Goal: Transaction & Acquisition: Purchase product/service

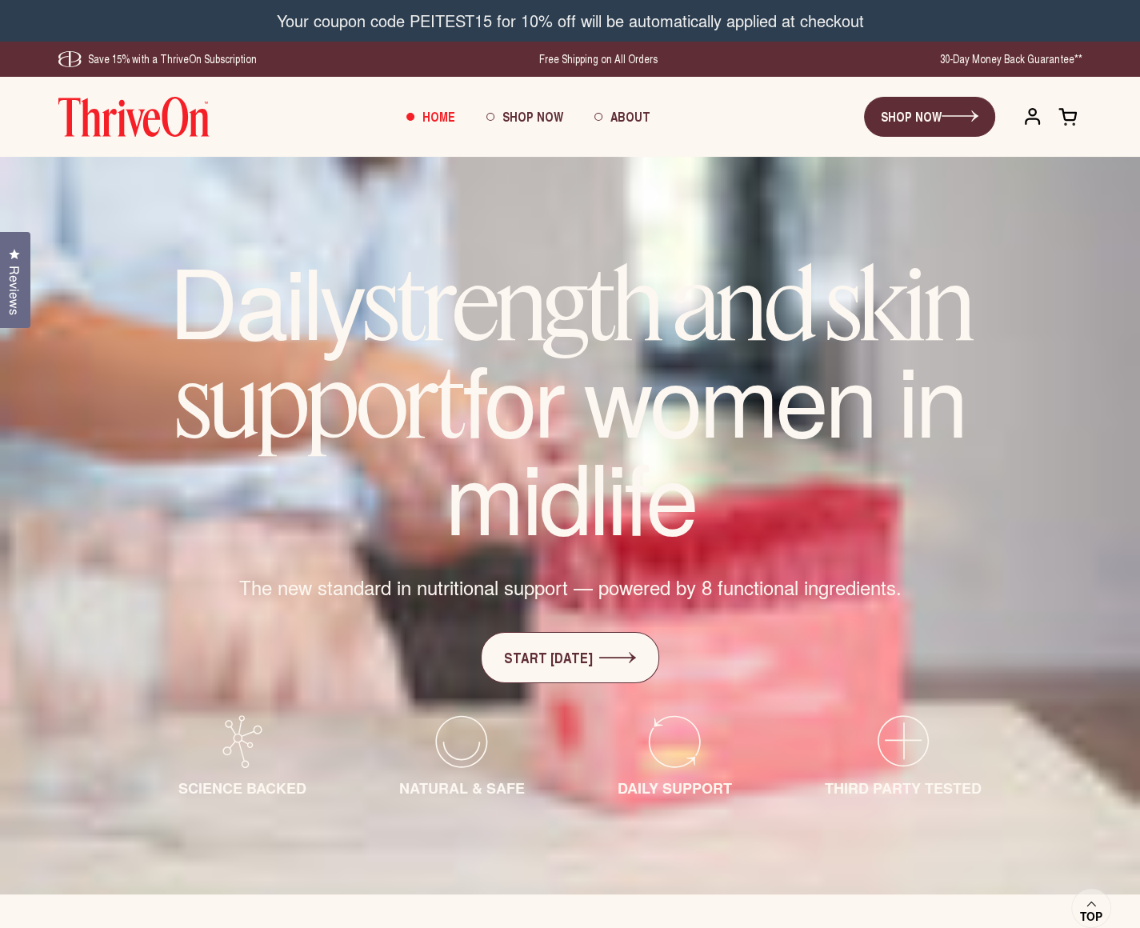
click at [24, 148] on div "ThriveOn SHOP NOW Open cart Home Shop Now About Open menu" at bounding box center [570, 117] width 1140 height 80
click at [906, 119] on link "SHOP NOW" at bounding box center [929, 117] width 131 height 40
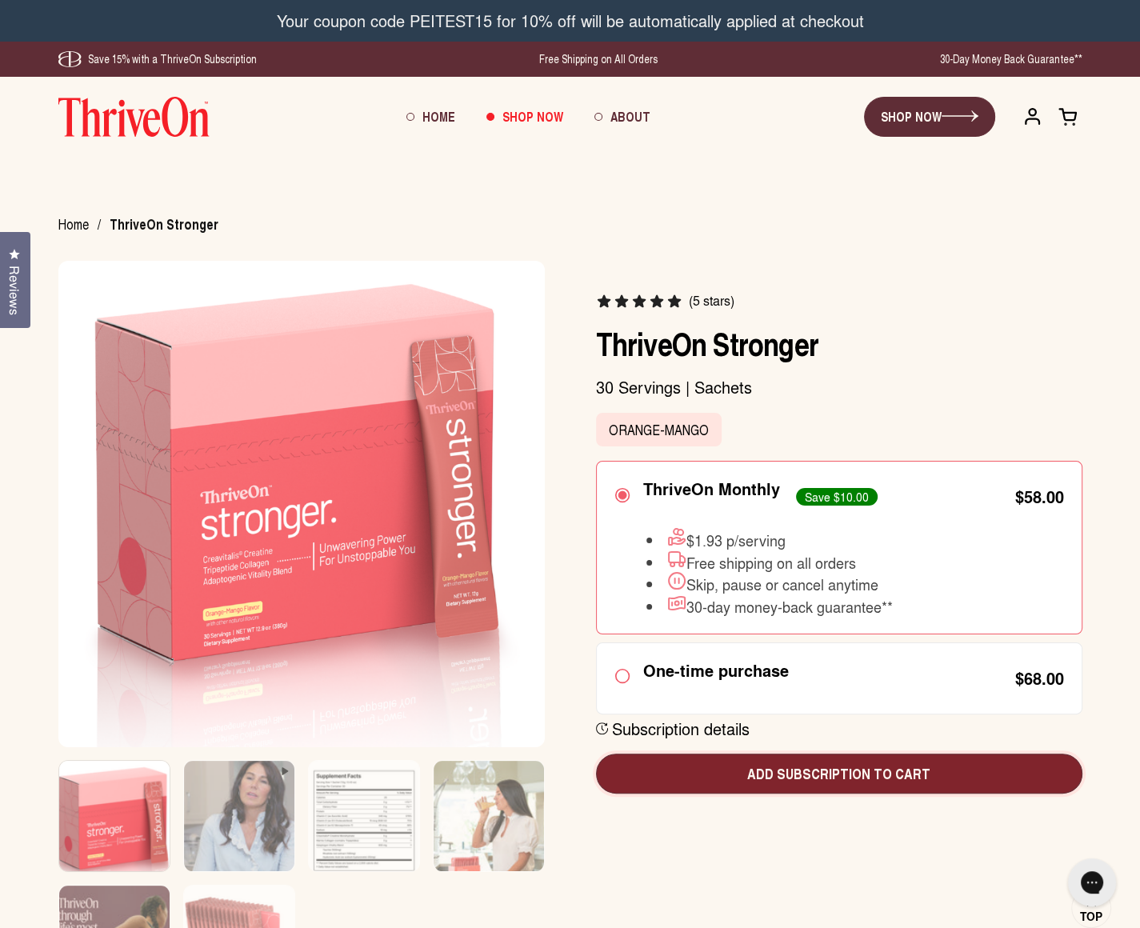
click at [802, 767] on span "Add subscription to cart" at bounding box center [839, 773] width 461 height 21
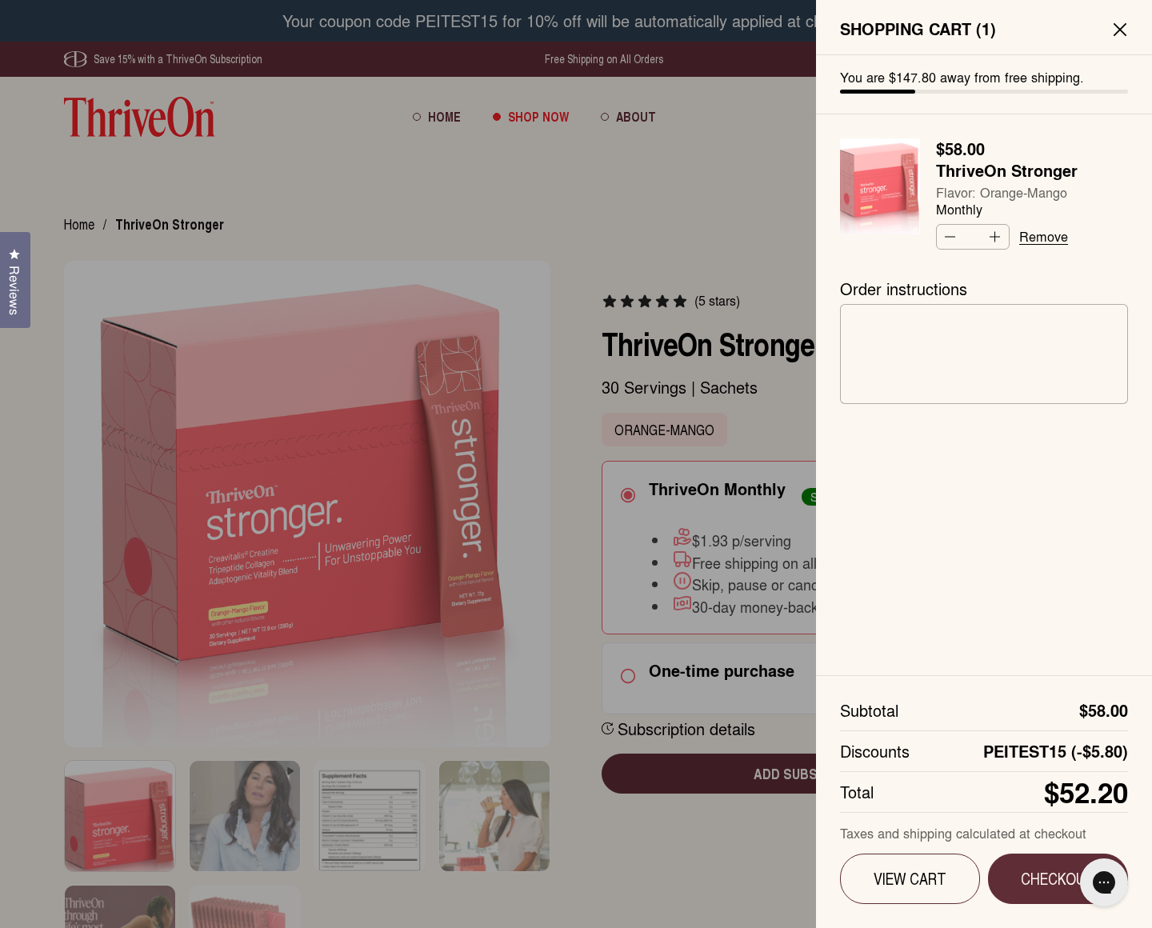
drag, startPoint x: 659, startPoint y: 882, endPoint x: 675, endPoint y: 885, distance: 16.2
click at [659, 882] on div at bounding box center [576, 464] width 1152 height 928
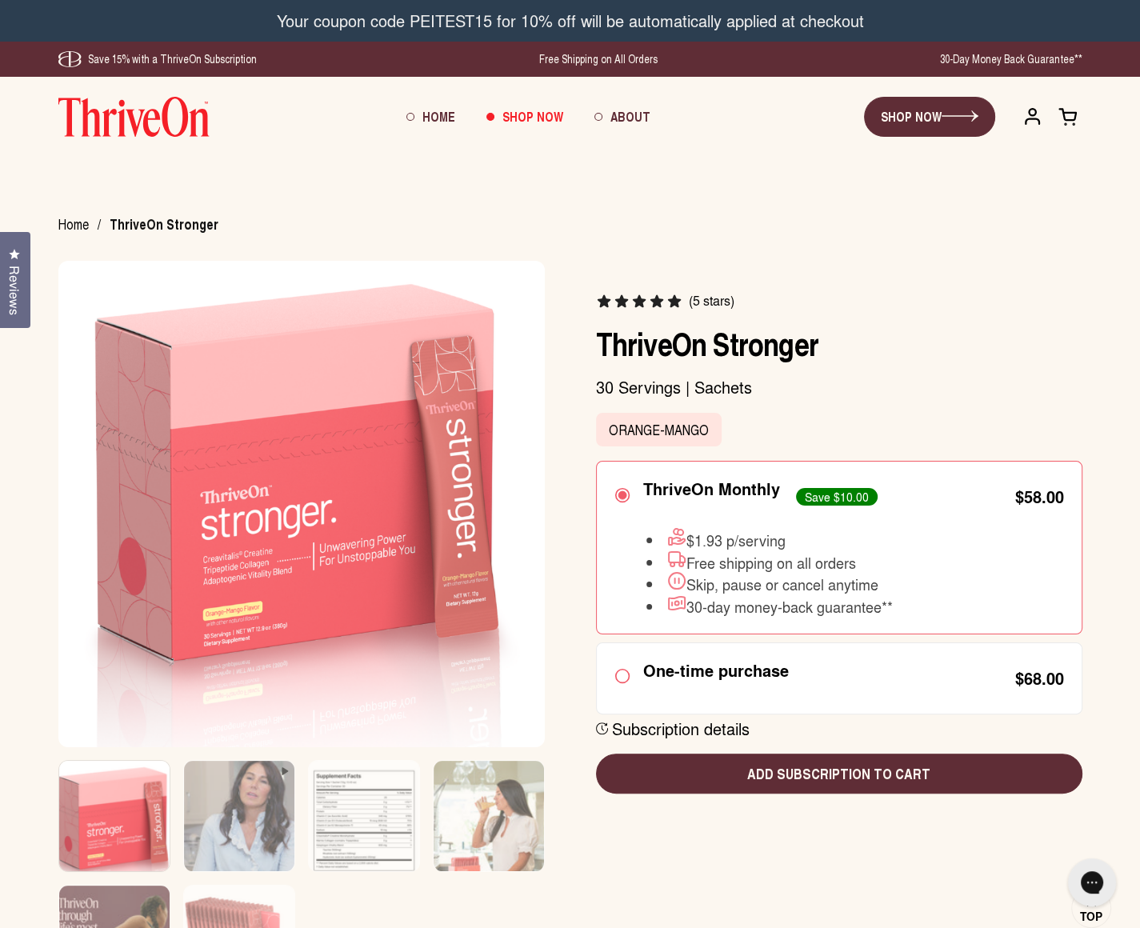
click at [1059, 122] on span at bounding box center [1068, 116] width 20 height 20
click at [1075, 118] on span at bounding box center [1068, 116] width 20 height 20
click at [1074, 119] on span at bounding box center [1068, 116] width 20 height 20
click at [1072, 118] on span at bounding box center [1068, 116] width 20 height 20
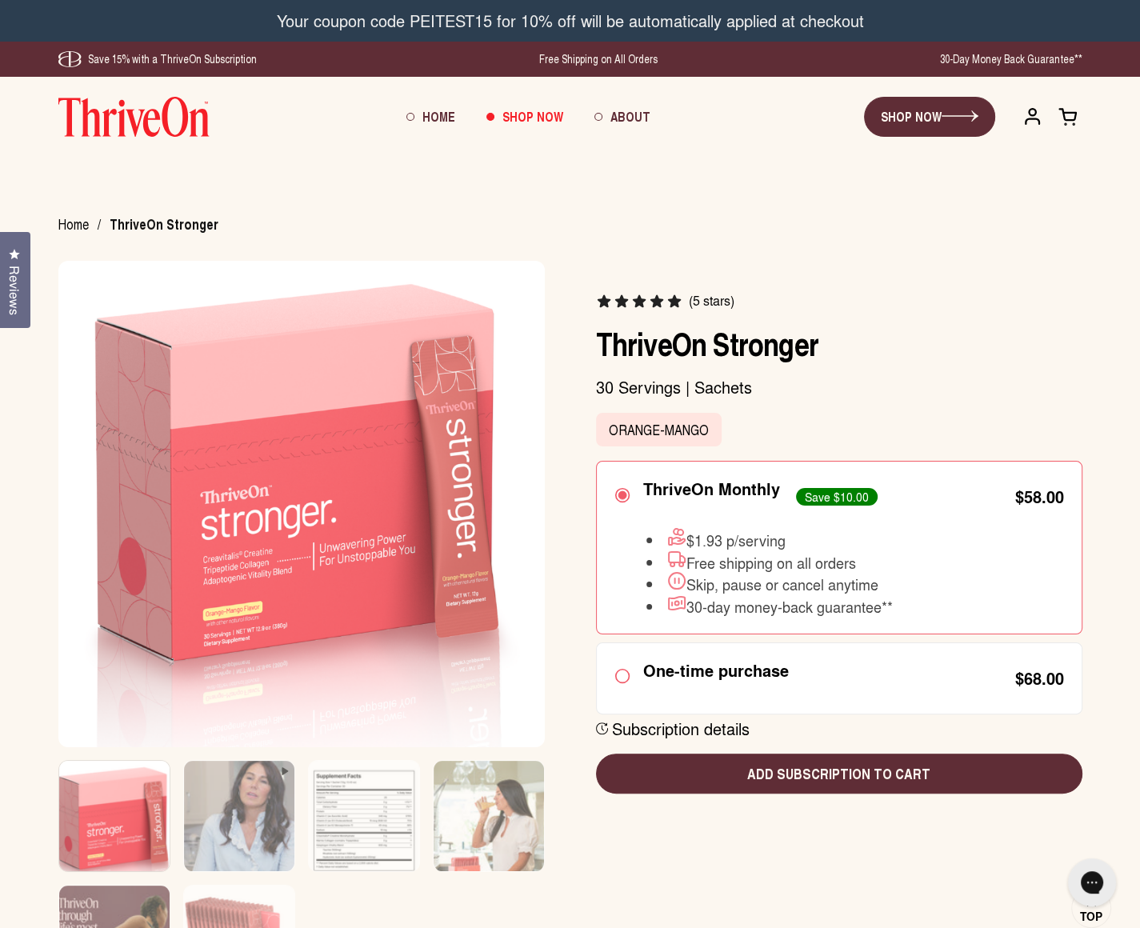
click at [1070, 118] on span at bounding box center [1068, 116] width 20 height 20
click at [1067, 118] on span at bounding box center [1068, 116] width 20 height 20
click at [1070, 119] on span at bounding box center [1068, 116] width 20 height 20
click at [1070, 121] on span at bounding box center [1068, 116] width 20 height 20
click at [1070, 120] on span at bounding box center [1068, 116] width 20 height 20
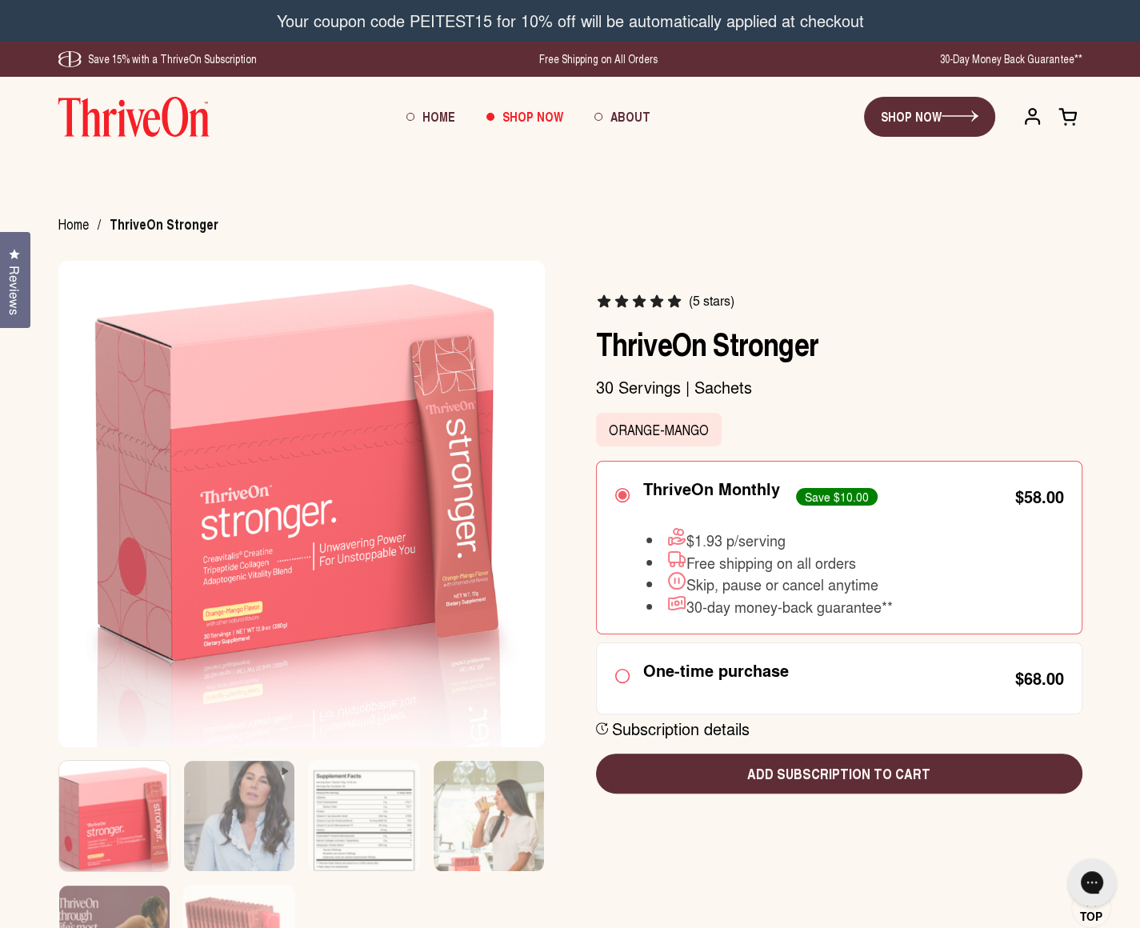
click at [1069, 120] on span at bounding box center [1068, 116] width 20 height 20
click at [1068, 121] on span at bounding box center [1068, 116] width 20 height 20
click at [1068, 120] on span at bounding box center [1068, 116] width 20 height 20
click at [1069, 120] on span at bounding box center [1068, 116] width 20 height 20
click at [1069, 121] on span at bounding box center [1068, 116] width 20 height 20
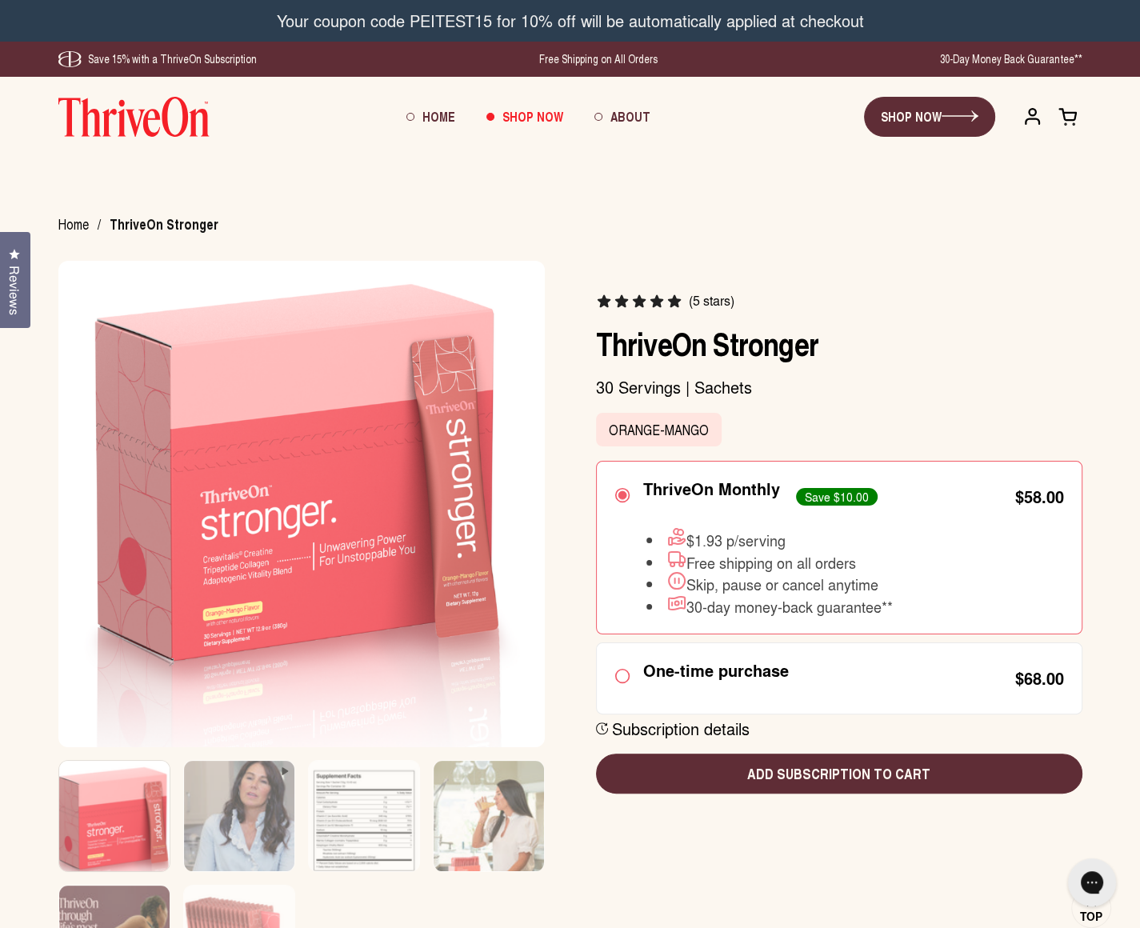
click at [1069, 121] on span at bounding box center [1068, 116] width 20 height 20
click at [1069, 120] on span at bounding box center [1068, 116] width 20 height 20
click at [1068, 119] on span at bounding box center [1068, 116] width 20 height 20
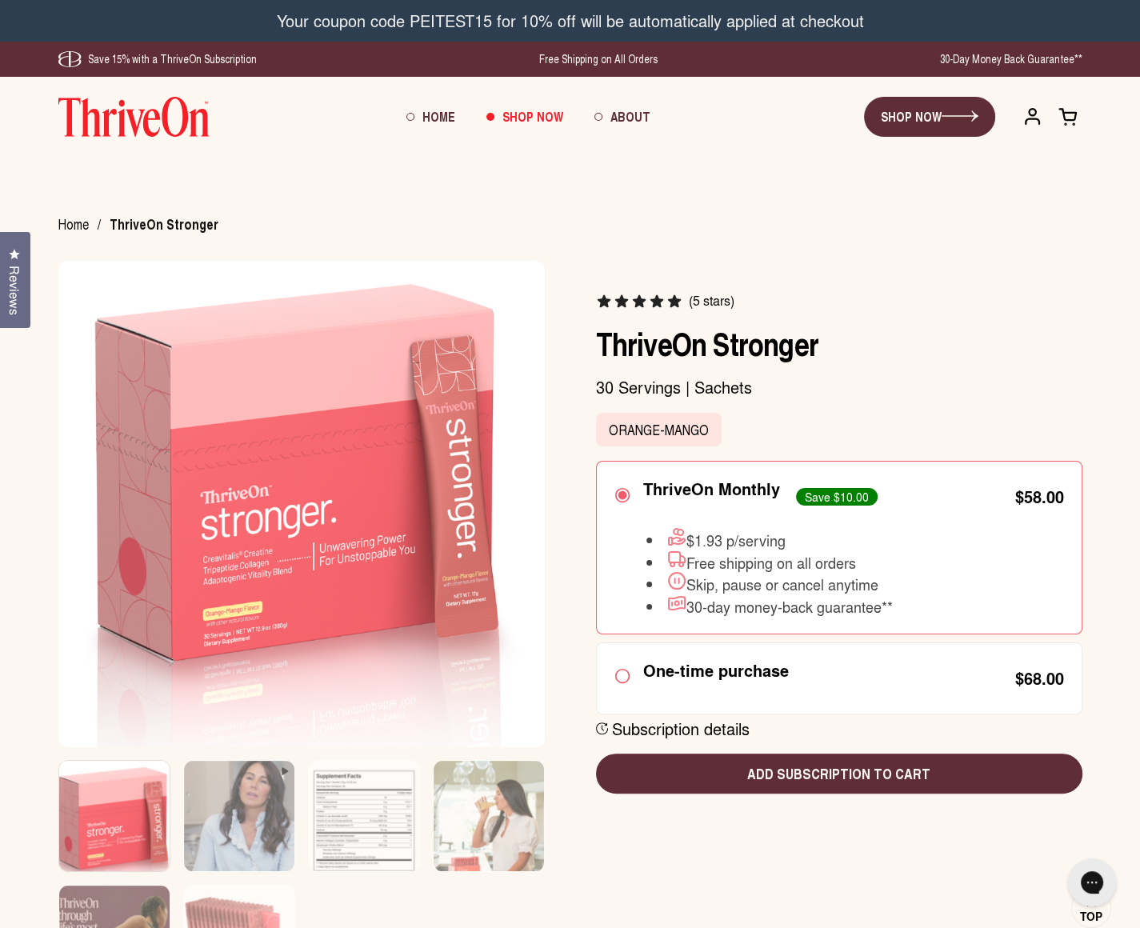
click at [1068, 120] on span at bounding box center [1068, 116] width 20 height 20
click at [1065, 126] on span at bounding box center [1068, 116] width 20 height 20
click at [1066, 126] on span at bounding box center [1068, 116] width 20 height 20
click at [1067, 126] on span at bounding box center [1068, 116] width 20 height 20
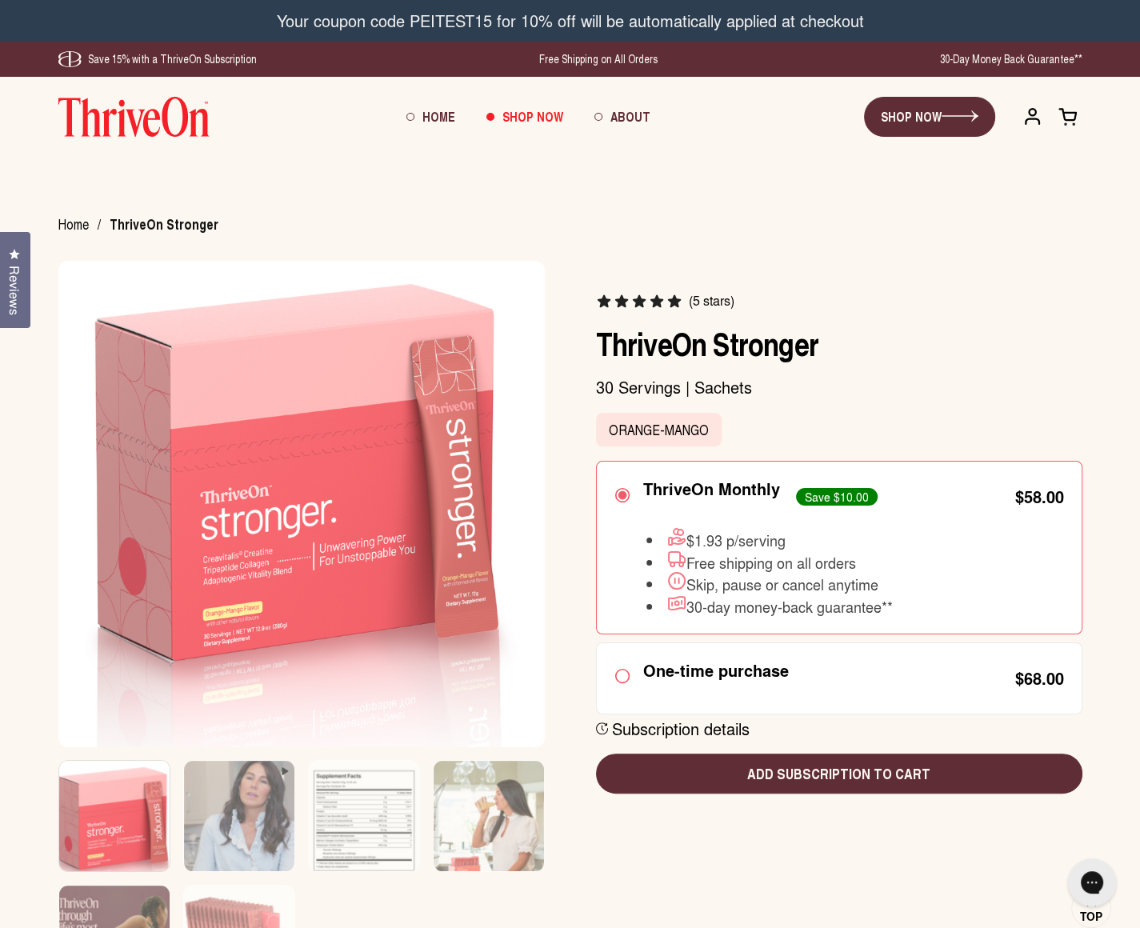
click at [1067, 125] on span at bounding box center [1068, 116] width 20 height 20
click at [1069, 121] on span at bounding box center [1068, 116] width 20 height 20
click at [1068, 121] on span at bounding box center [1068, 116] width 20 height 20
click at [1077, 118] on span at bounding box center [1068, 116] width 20 height 20
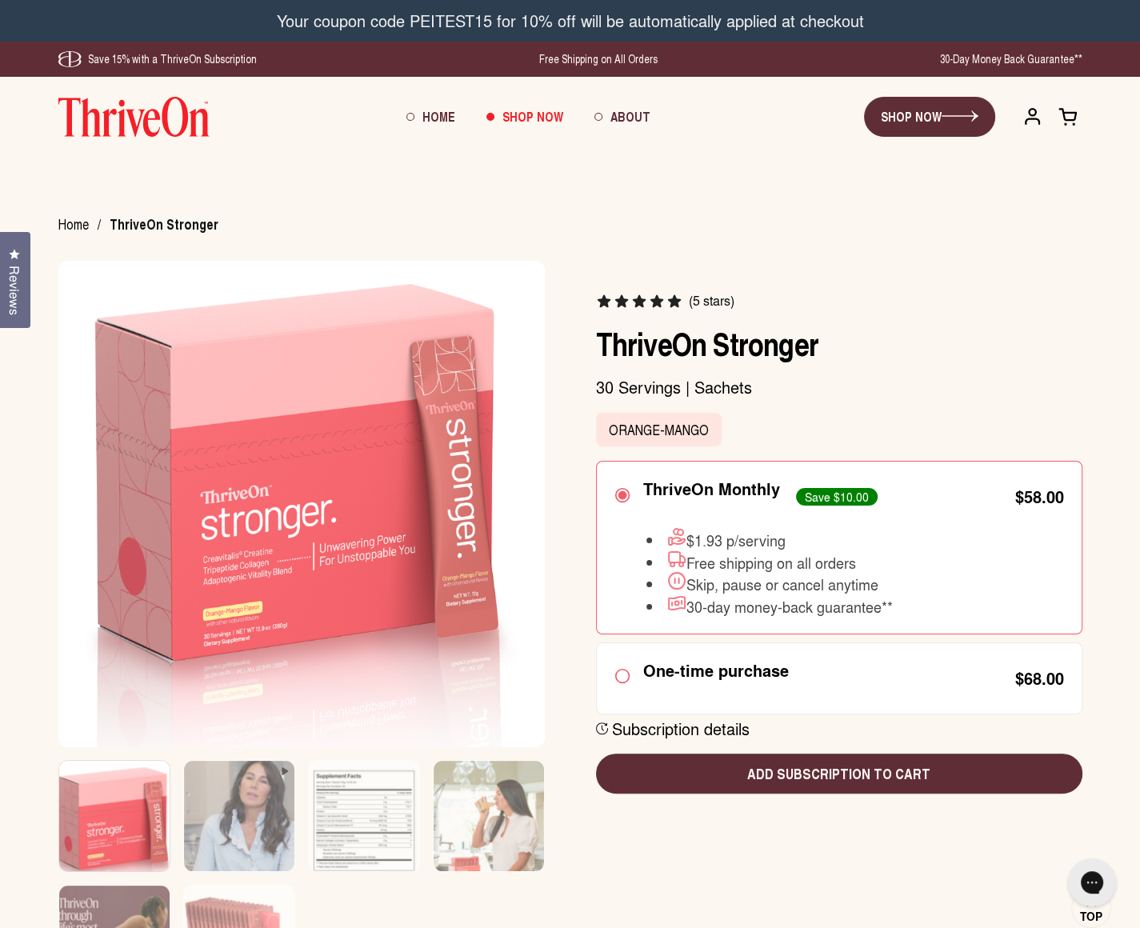
click at [1075, 119] on span at bounding box center [1068, 116] width 20 height 20
click at [1074, 120] on span at bounding box center [1068, 116] width 20 height 20
click at [1074, 119] on span at bounding box center [1068, 116] width 20 height 20
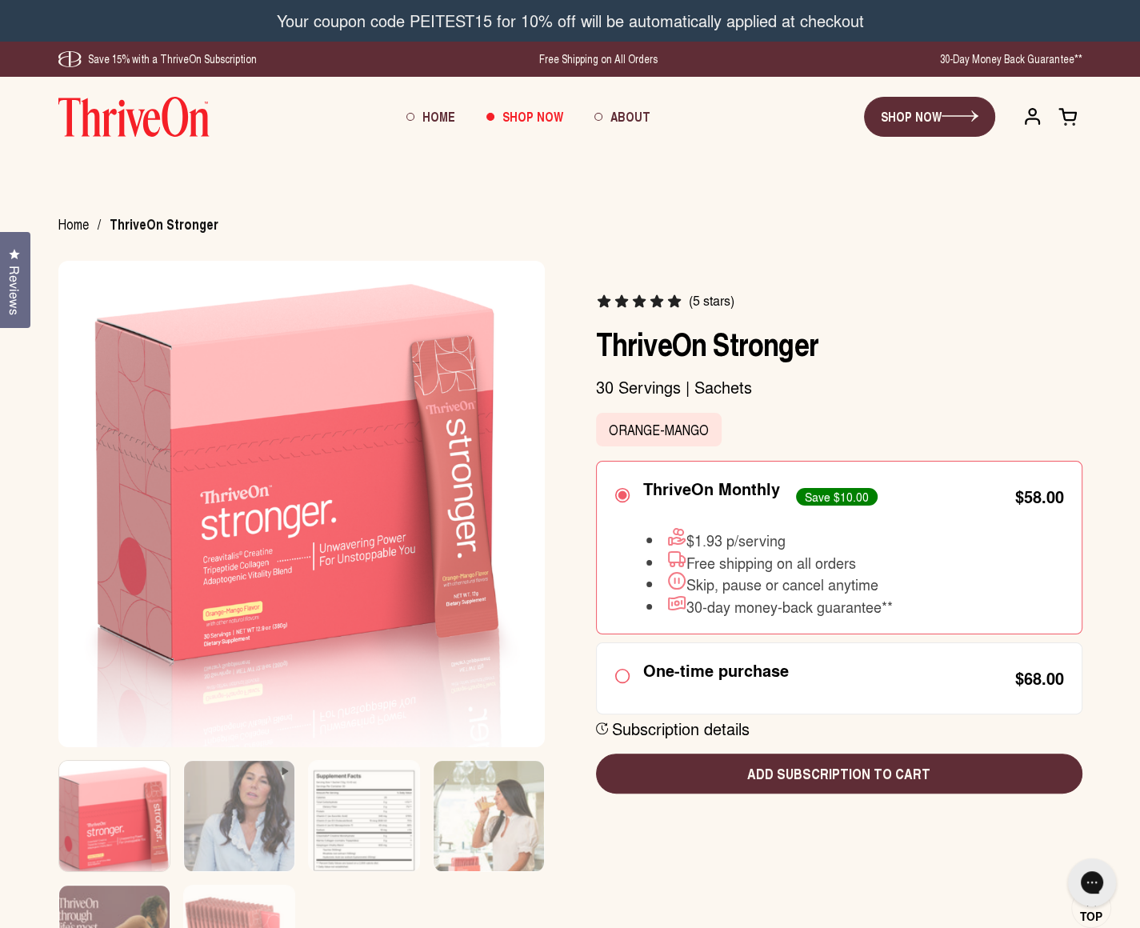
click at [1070, 120] on span at bounding box center [1068, 116] width 20 height 20
drag, startPoint x: 1070, startPoint y: 117, endPoint x: 1079, endPoint y: 117, distance: 9.6
click at [1070, 117] on span at bounding box center [1068, 116] width 20 height 20
click at [927, 125] on link "SHOP NOW" at bounding box center [929, 117] width 131 height 40
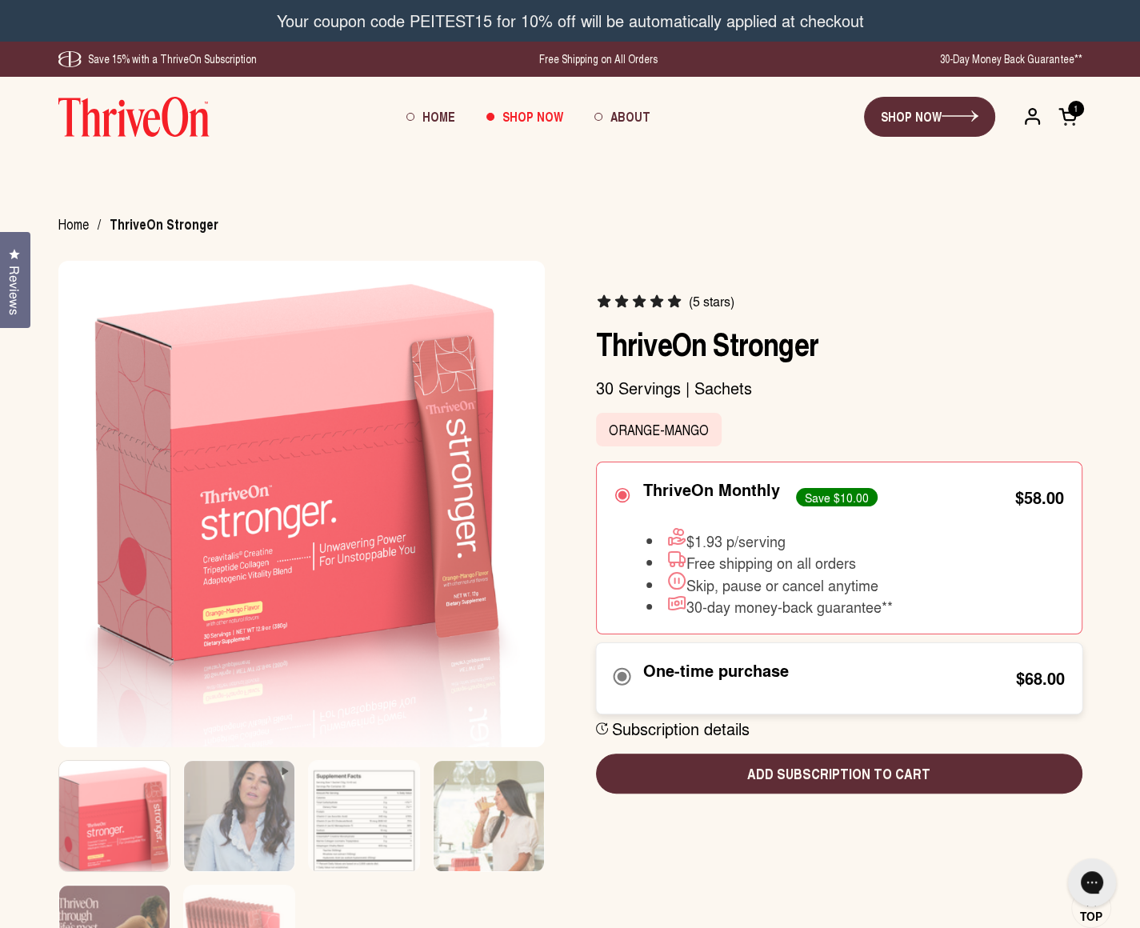
click at [815, 674] on div "One-time purchase $68.00" at bounding box center [839, 677] width 450 height 35
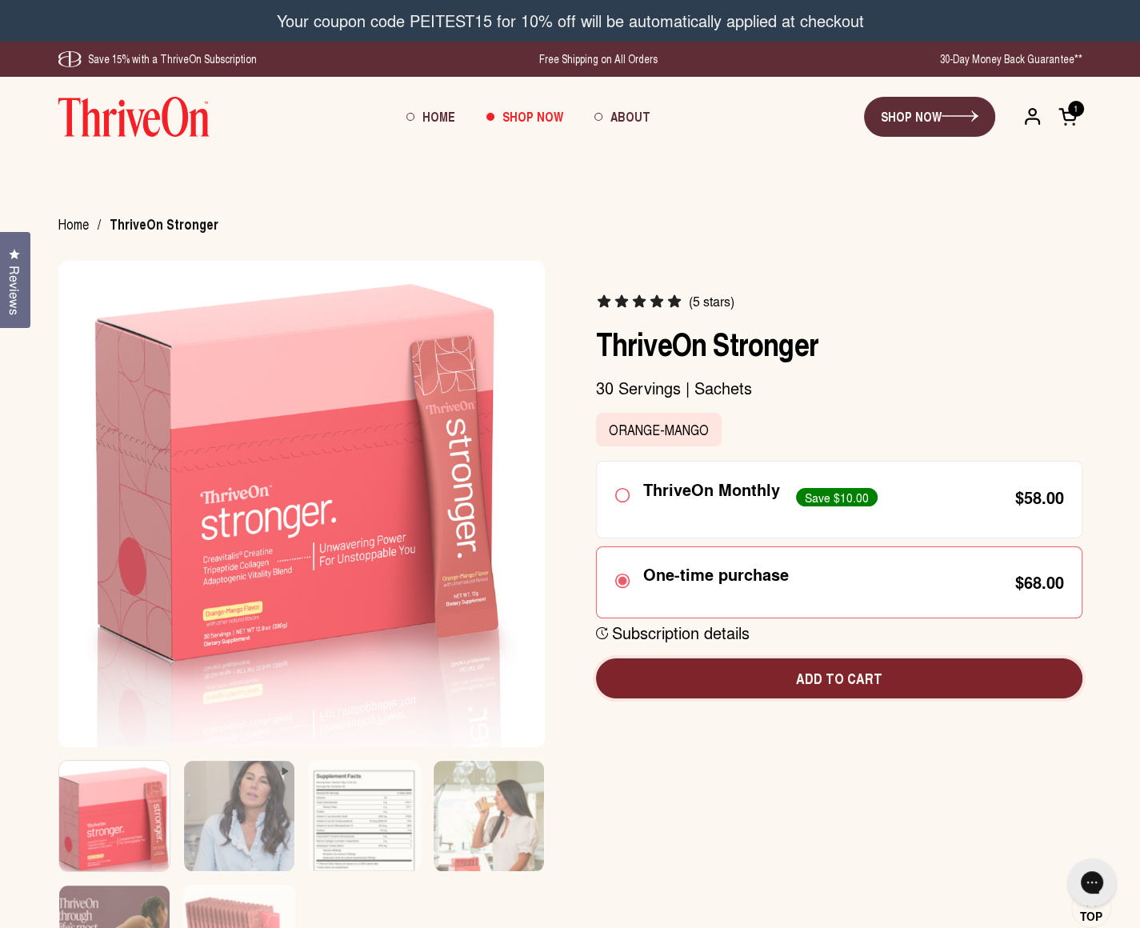
click at [869, 681] on span "Add to cart" at bounding box center [839, 678] width 461 height 21
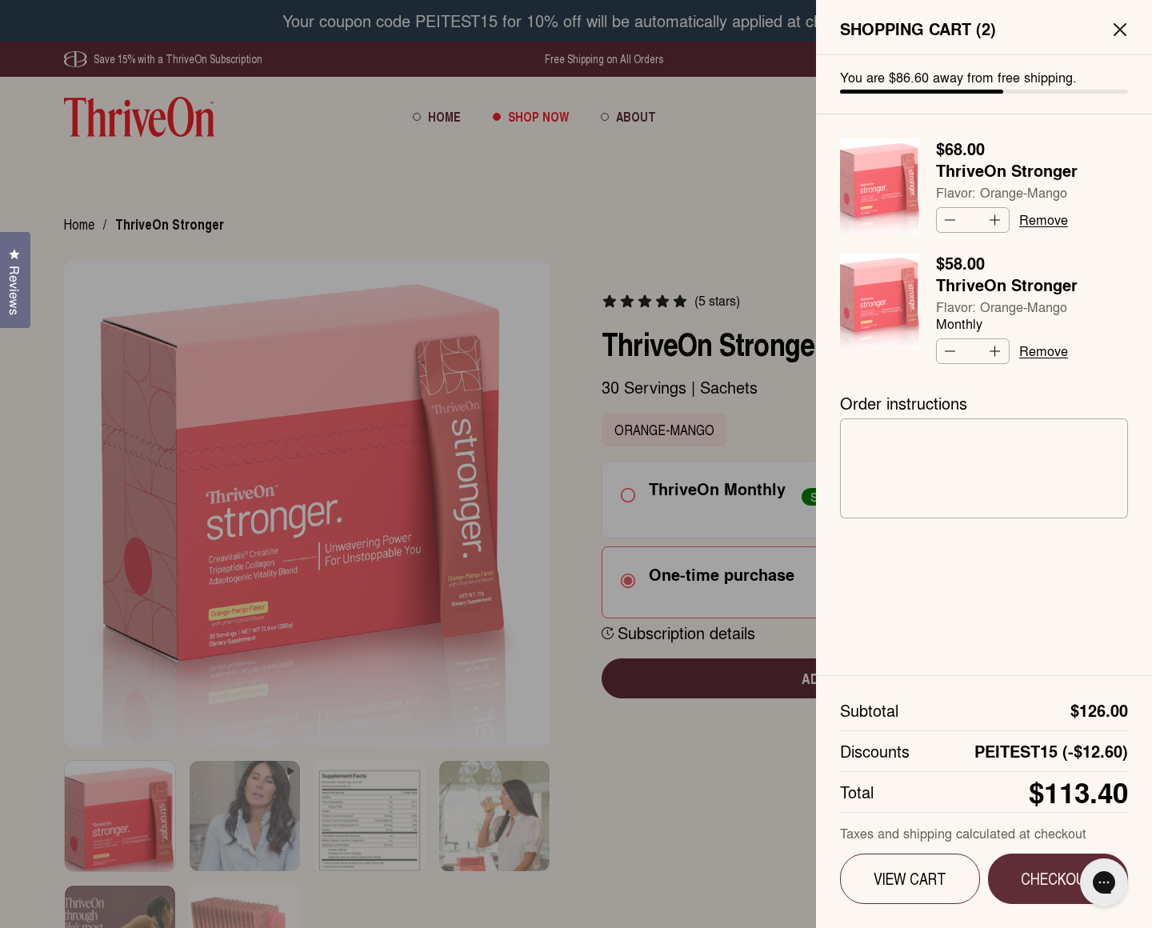
click at [1041, 349] on link "Remove" at bounding box center [1043, 351] width 49 height 14
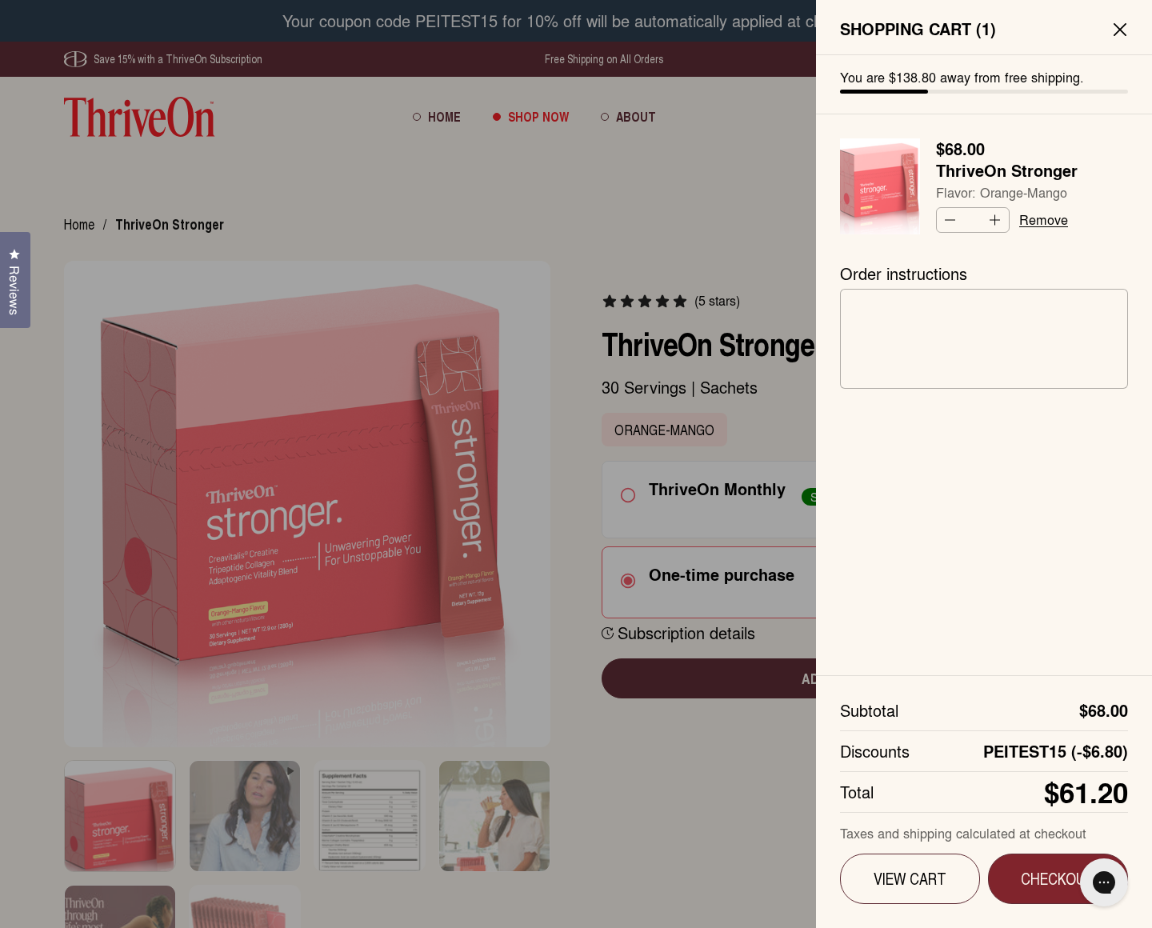
click at [1007, 879] on button "Checkout" at bounding box center [1058, 879] width 141 height 50
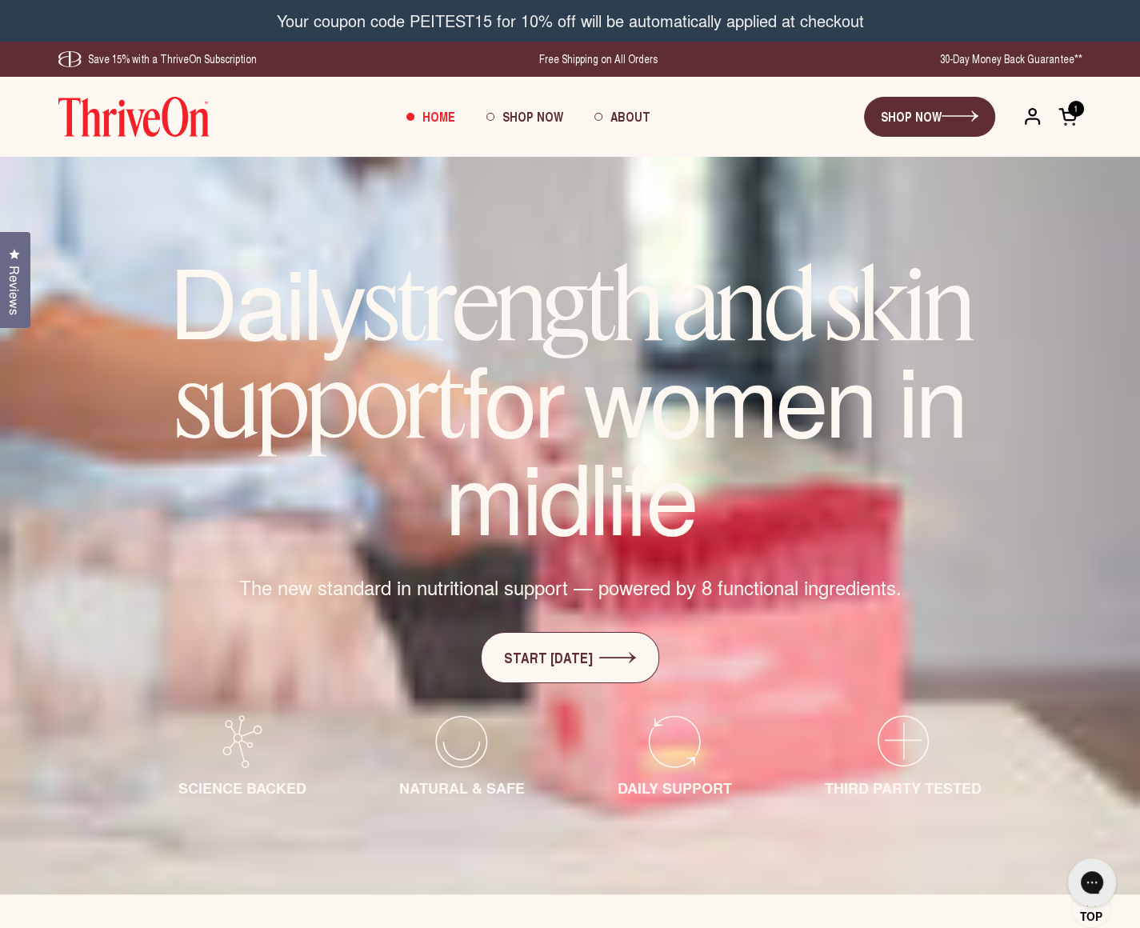
click at [1077, 118] on span at bounding box center [1068, 116] width 20 height 20
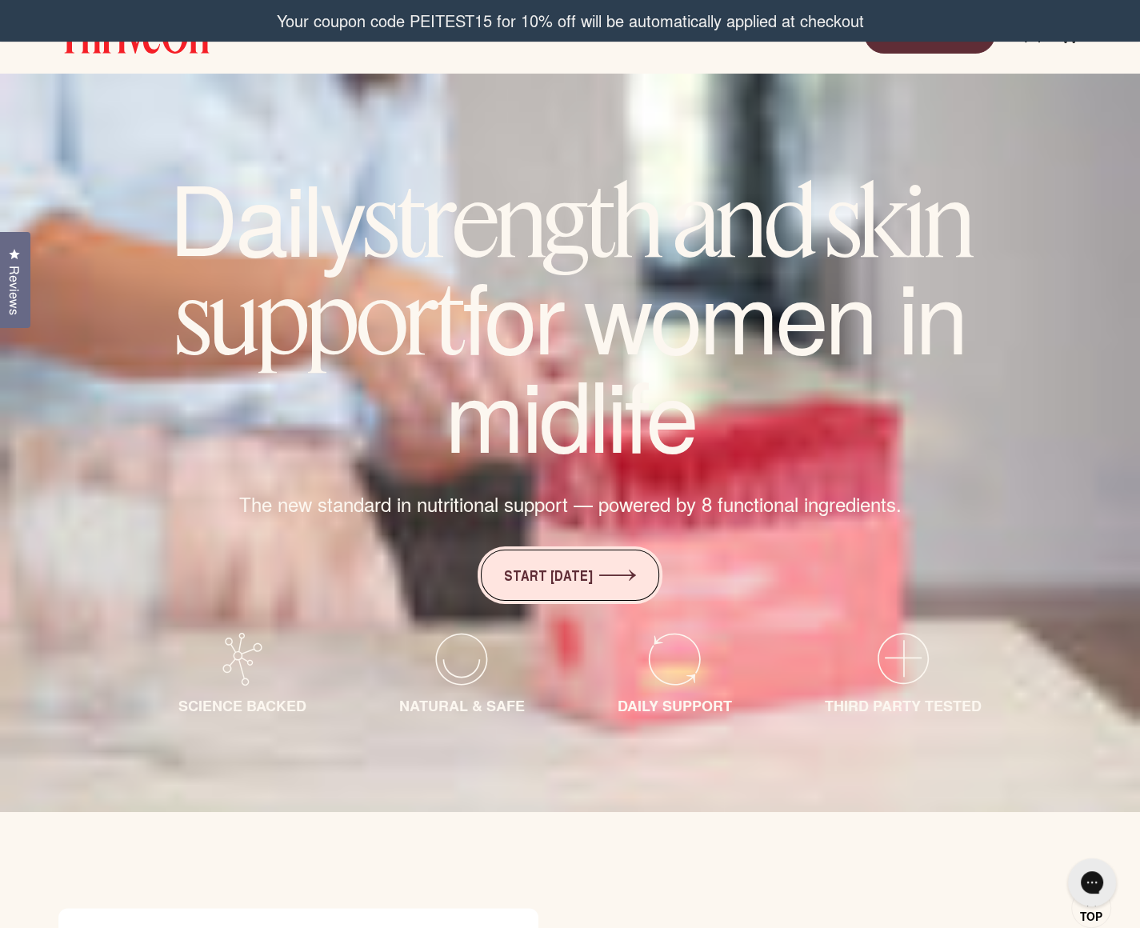
click at [590, 582] on link "START [DATE]" at bounding box center [570, 575] width 178 height 51
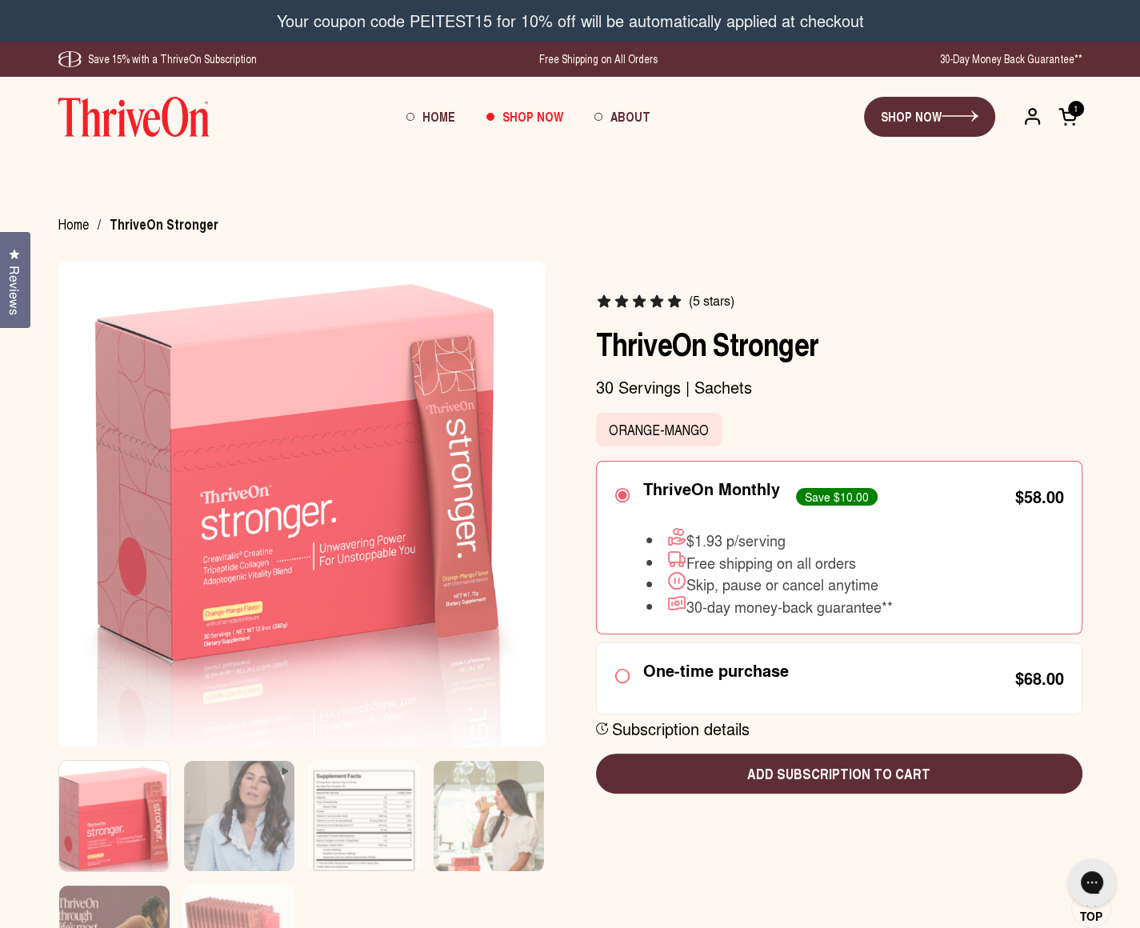
click at [1078, 121] on span at bounding box center [1068, 116] width 20 height 20
click at [1077, 116] on span at bounding box center [1068, 116] width 20 height 20
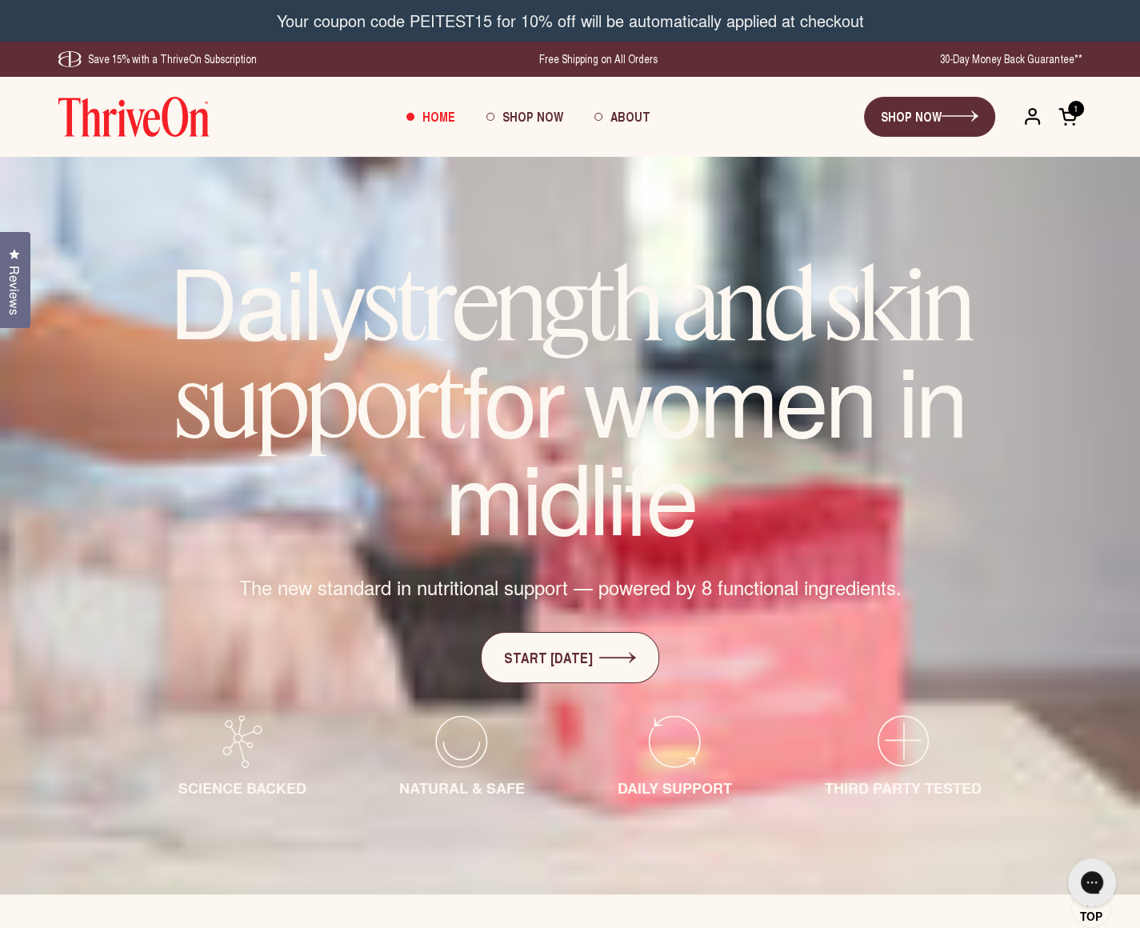
click at [1072, 121] on span at bounding box center [1068, 116] width 20 height 20
